Goal: Obtain resource: Obtain resource

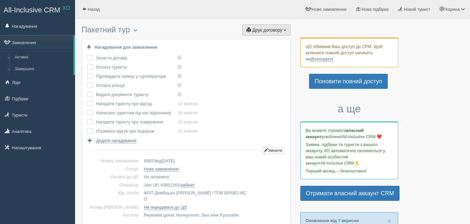
click at [263, 24] on button "Друк договору Друк" at bounding box center [266, 29] width 48 height 11
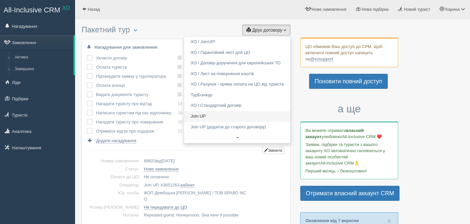
click at [195, 117] on link "Join UP" at bounding box center [237, 116] width 106 height 11
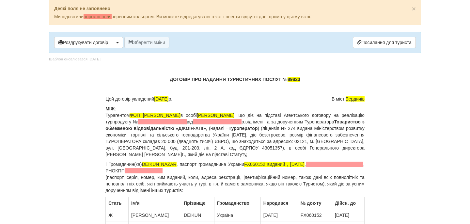
click at [222, 125] on p "МІЖ : Турагентом ФОП [PERSON_NAME] в особі [PERSON_NAME] , що діє на підставі А…" at bounding box center [235, 132] width 259 height 52
click at [187, 122] on span at bounding box center [162, 121] width 49 height 5
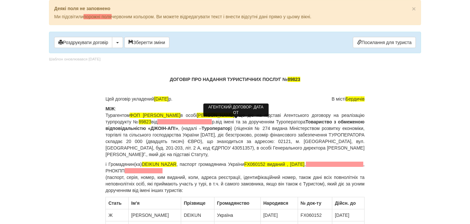
click at [212, 122] on span at bounding box center [184, 121] width 55 height 5
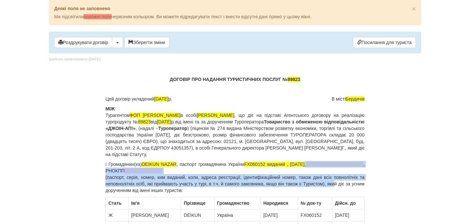
drag, startPoint x: 318, startPoint y: 165, endPoint x: 342, endPoint y: 183, distance: 30.3
click at [343, 184] on p "і Громадянин(ка) DEIKUN [PERSON_NAME] , паспорт громадянина України FX060152 ви…" at bounding box center [235, 177] width 259 height 33
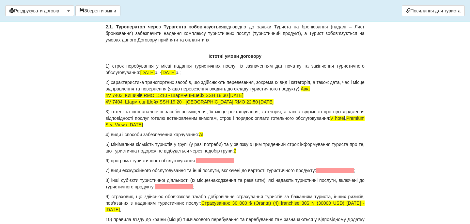
scroll to position [599, 0]
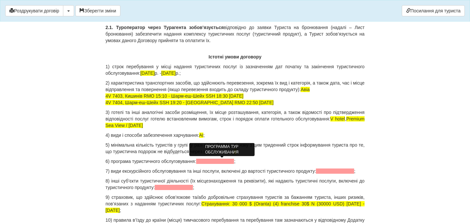
click at [208, 160] on span at bounding box center [215, 161] width 38 height 5
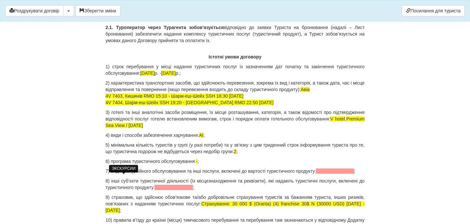
click at [316, 174] on span at bounding box center [335, 171] width 38 height 5
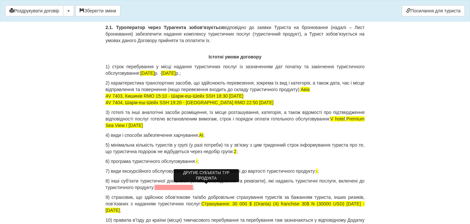
click at [192, 187] on span at bounding box center [174, 187] width 38 height 5
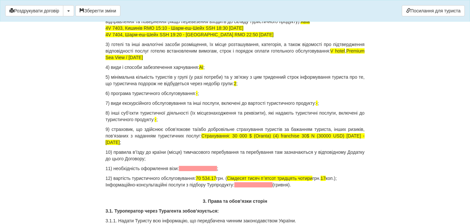
scroll to position [668, 0]
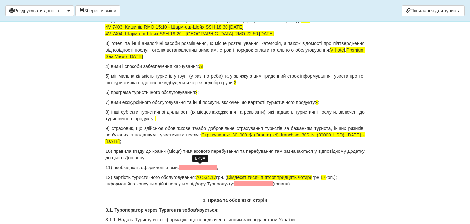
click at [204, 168] on span at bounding box center [198, 167] width 38 height 5
drag, startPoint x: 203, startPoint y: 177, endPoint x: 223, endPoint y: 177, distance: 19.9
click at [223, 178] on p "12) вартість туристичного обслуговування: 70 534.17 грн. ( Сімдесят тисяч пʼятс…" at bounding box center [235, 180] width 259 height 13
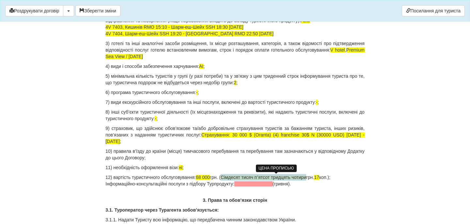
drag, startPoint x: 232, startPoint y: 177, endPoint x: 318, endPoint y: 176, distance: 85.6
click at [306, 177] on span "Сімдесят тисяч пʼятсот тридцять чотири" at bounding box center [264, 177] width 86 height 5
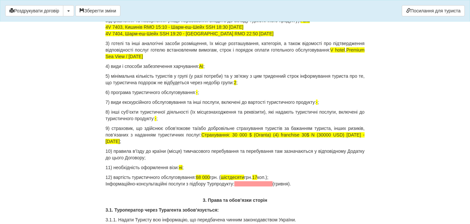
click at [256, 177] on p "12) вартість туристичного обслуговування: 68 000 грн. ( шістдесяти грн. 17 коп.…" at bounding box center [235, 180] width 259 height 13
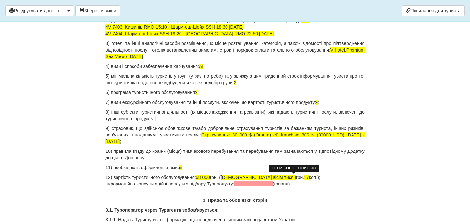
click at [304, 177] on span "17" at bounding box center [306, 177] width 5 height 5
click at [311, 177] on p "12) вартість туристичного обслуговування: 68 000 грн. ( шістдесят вісім тисяч г…" at bounding box center [235, 180] width 259 height 13
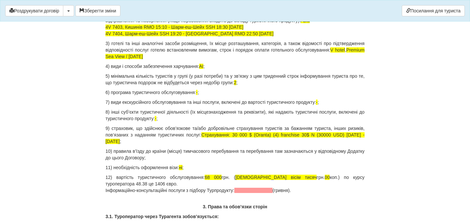
drag, startPoint x: 308, startPoint y: 190, endPoint x: 102, endPoint y: 190, distance: 206.1
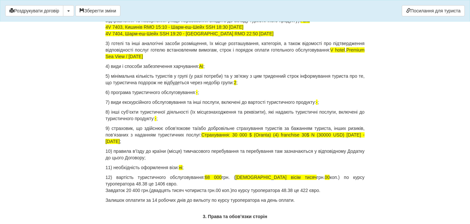
click at [124, 201] on p "Залишок оплатити за 14 робочих днів до вильоту по курсу туроператора на день оп…" at bounding box center [235, 200] width 259 height 7
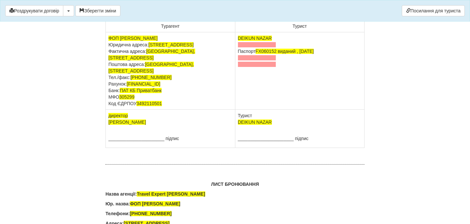
scroll to position [4084, 0]
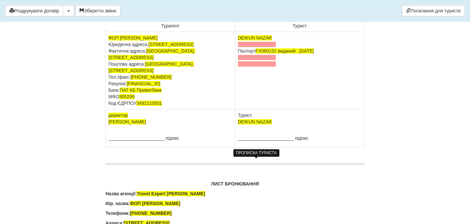
click at [254, 47] on span at bounding box center [257, 44] width 38 height 5
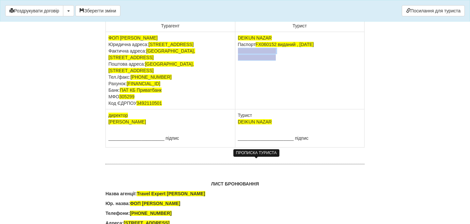
drag, startPoint x: 276, startPoint y: 175, endPoint x: 235, endPoint y: 167, distance: 42.3
click at [235, 109] on td "DEIKUN [PERSON_NAME] Паспорт [PASSPORT] виданий , [DATE]" at bounding box center [299, 70] width 129 height 77
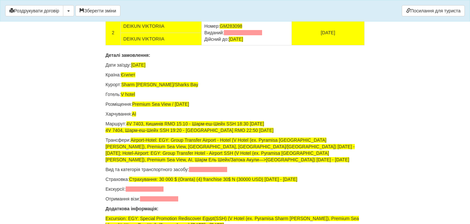
scroll to position [4339, 0]
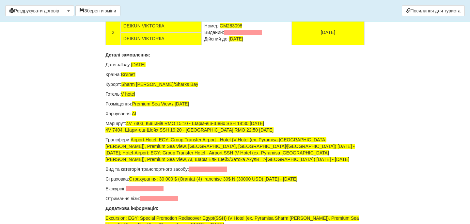
drag, startPoint x: 264, startPoint y: 126, endPoint x: 203, endPoint y: 125, distance: 60.8
click at [203, 20] on td "Номер: FX060152 Виданий: Дійсний до: [DATE]" at bounding box center [247, 6] width 90 height 25
drag, startPoint x: 263, startPoint y: 149, endPoint x: 203, endPoint y: 150, distance: 60.8
click at [203, 45] on td "Номер: GM283098 Виданий: Дійсний до: [DATE]" at bounding box center [247, 32] width 90 height 25
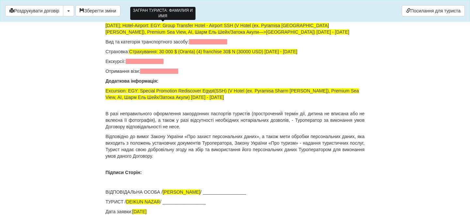
scroll to position [4466, 0]
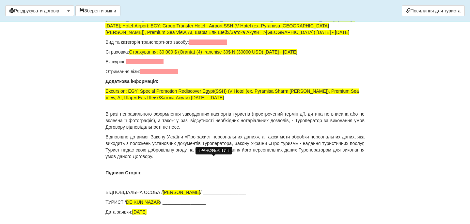
click at [208, 45] on span at bounding box center [208, 42] width 38 height 5
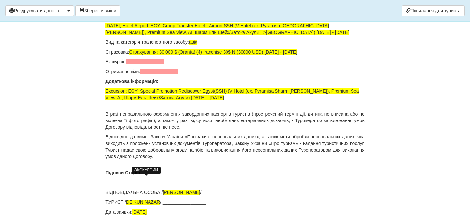
click at [156, 64] on span at bounding box center [145, 61] width 38 height 5
click at [159, 74] on span at bounding box center [159, 71] width 38 height 5
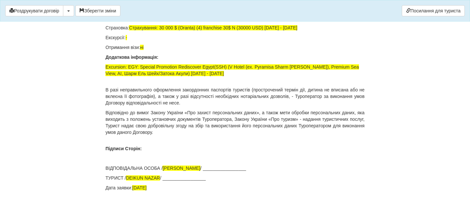
scroll to position [4607, 0]
click at [105, 14] on button "Зберегти зміни" at bounding box center [97, 10] width 45 height 11
click at [58, 14] on button "Роздрукувати договір" at bounding box center [34, 10] width 58 height 11
